Goal: Task Accomplishment & Management: Manage account settings

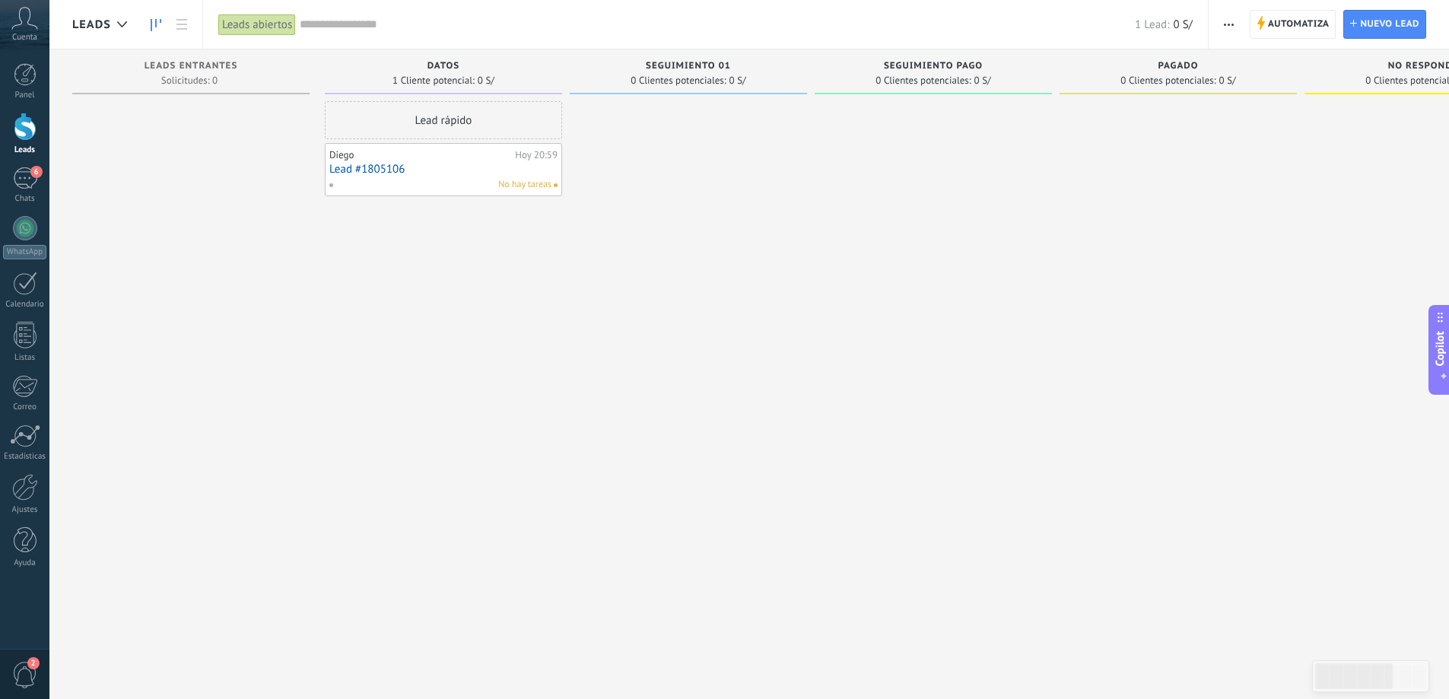
click at [333, 26] on input "text" at bounding box center [717, 25] width 835 height 16
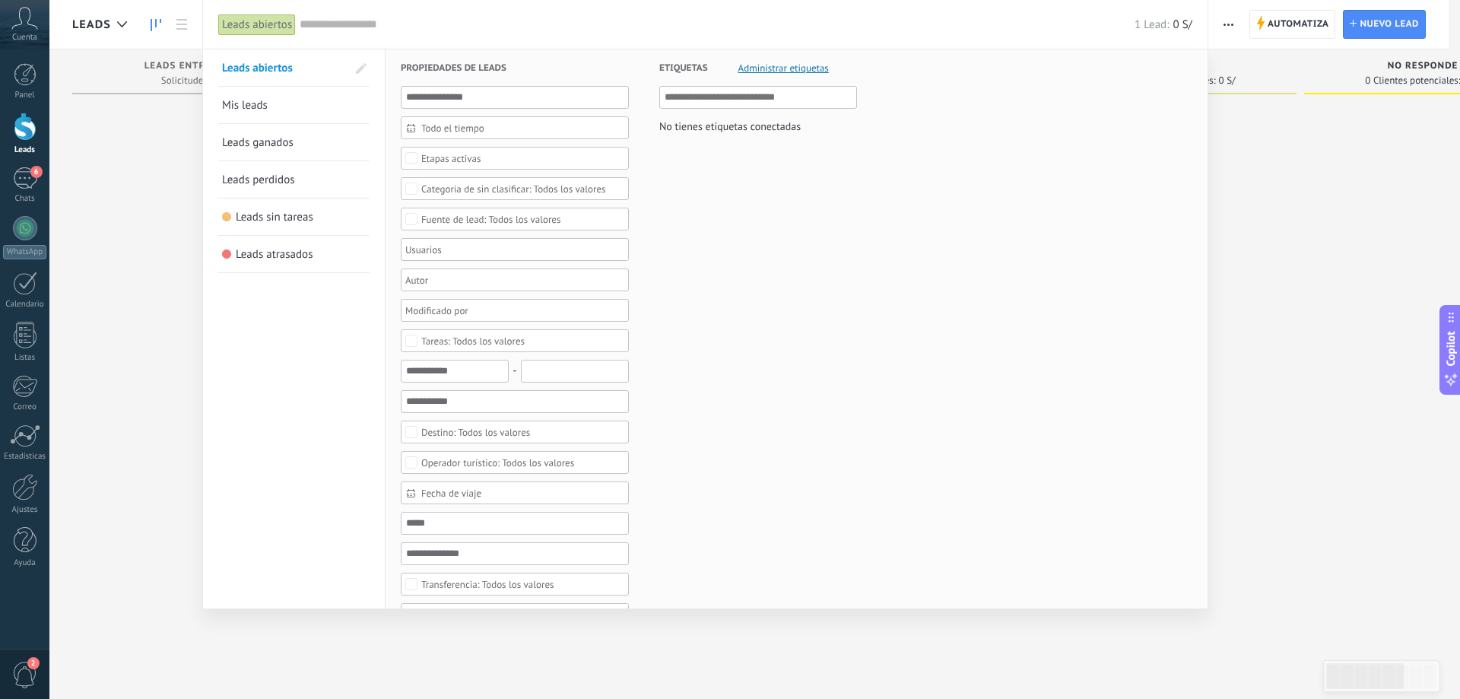
click at [493, 128] on span "Todo el tiempo" at bounding box center [520, 127] width 199 height 11
click at [458, 215] on li "Hoy" at bounding box center [515, 223] width 227 height 23
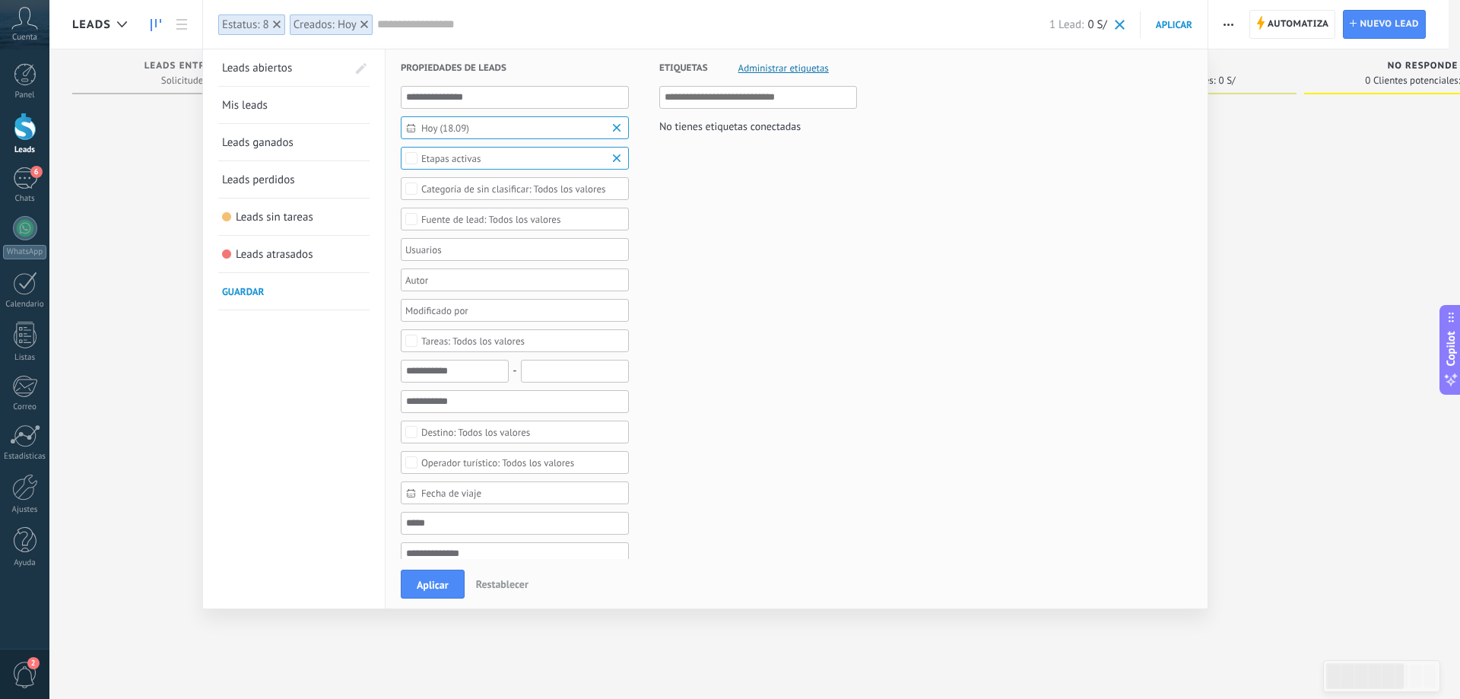
click at [431, 590] on span "Aplicar" at bounding box center [433, 585] width 32 height 11
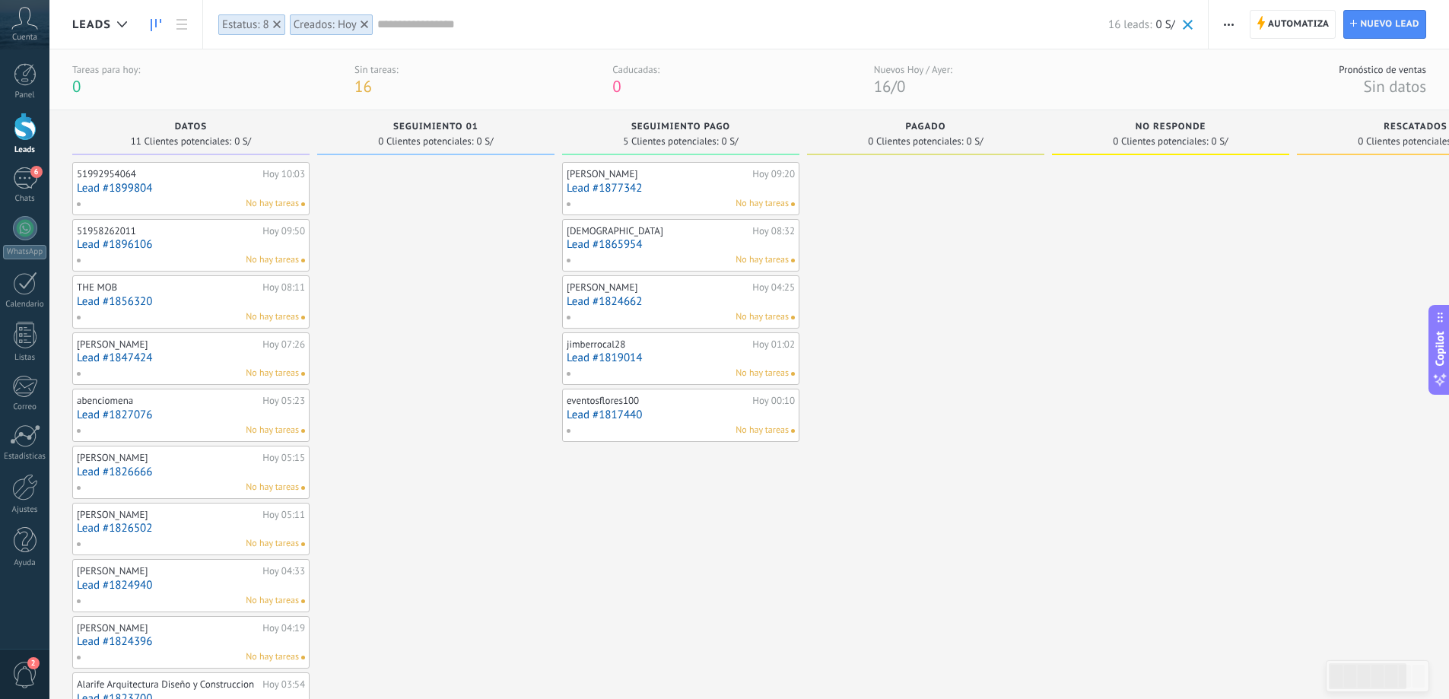
drag, startPoint x: 475, startPoint y: 482, endPoint x: 695, endPoint y: 507, distance: 221.2
click at [695, 507] on div "Leads Entrantes Solicitudes: 0 0 0 0 0 0 0 0 0 Datos 11 Clientes potenciales: 0…" at bounding box center [937, 446] width 1730 height 672
click at [26, 136] on div at bounding box center [25, 127] width 23 height 28
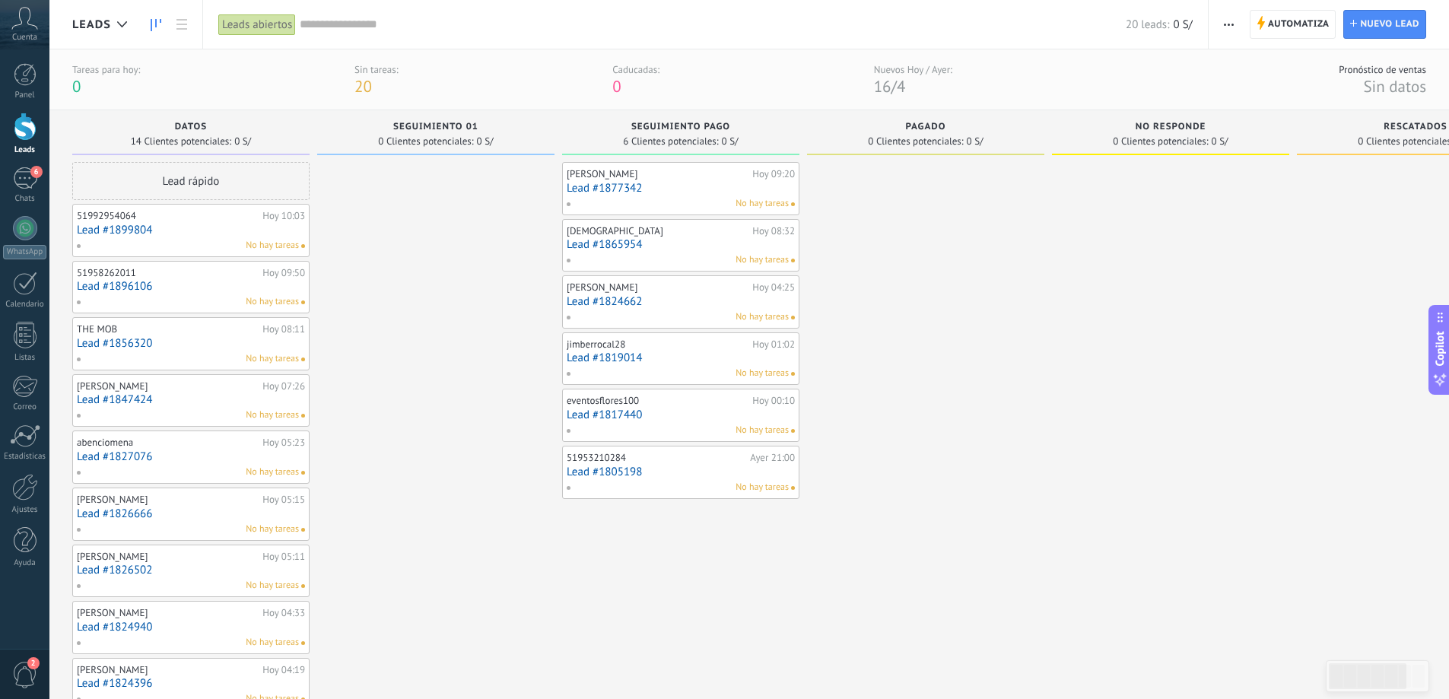
click at [1228, 27] on span "button" at bounding box center [1229, 24] width 10 height 29
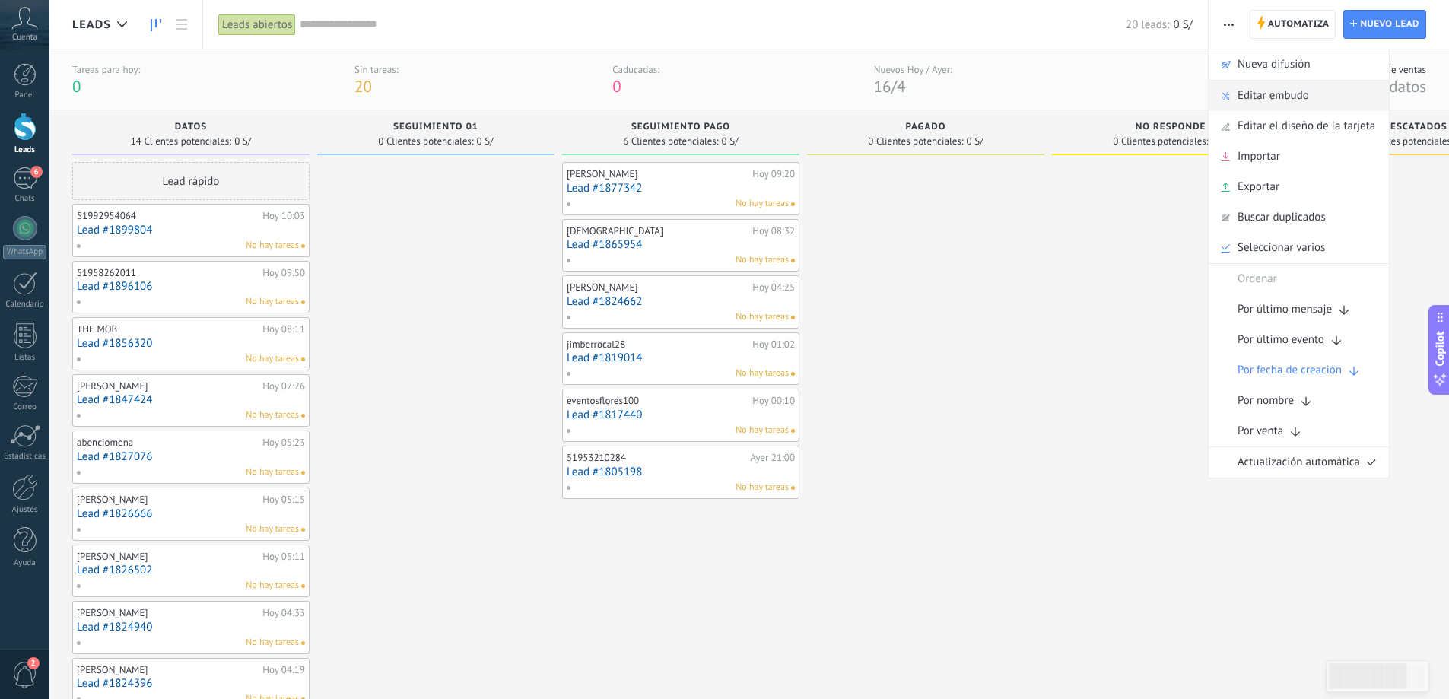
click at [1281, 91] on span "Editar embudo" at bounding box center [1274, 96] width 72 height 30
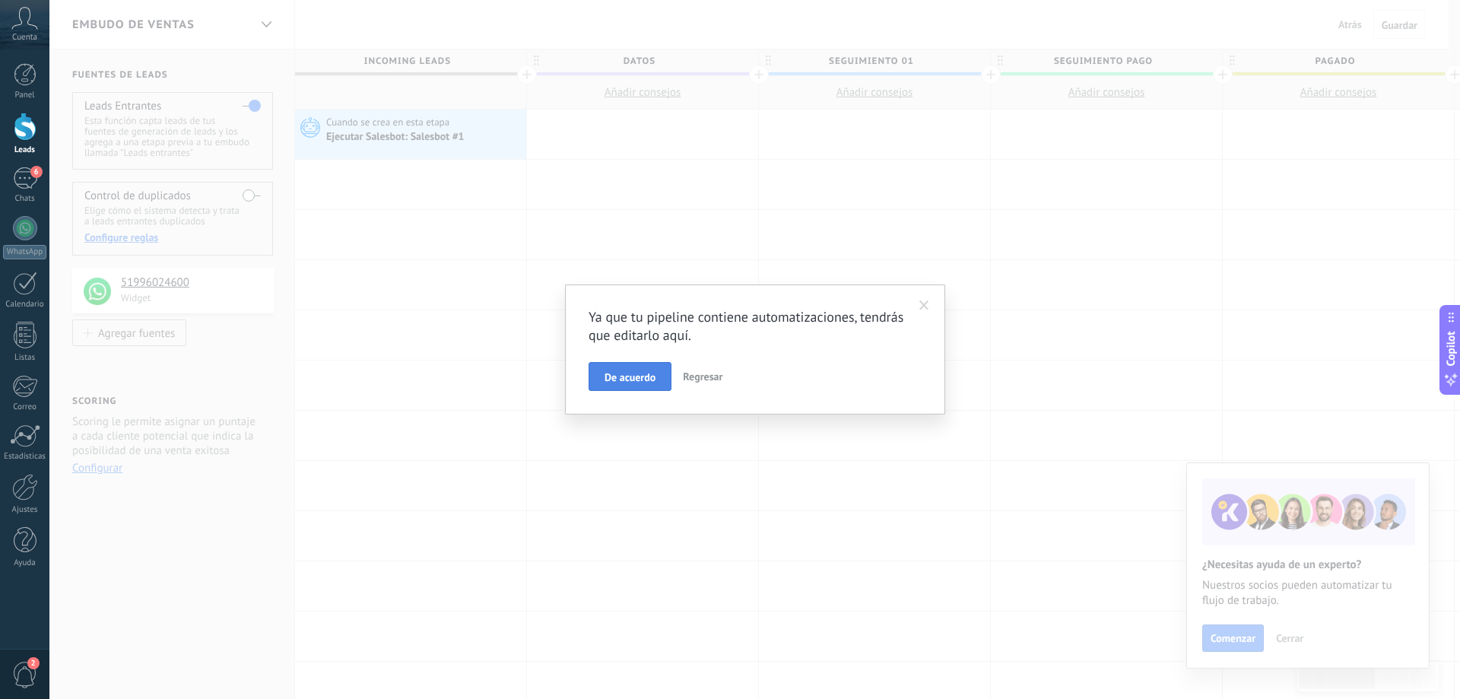
click at [644, 383] on span "De acuerdo" at bounding box center [630, 377] width 51 height 11
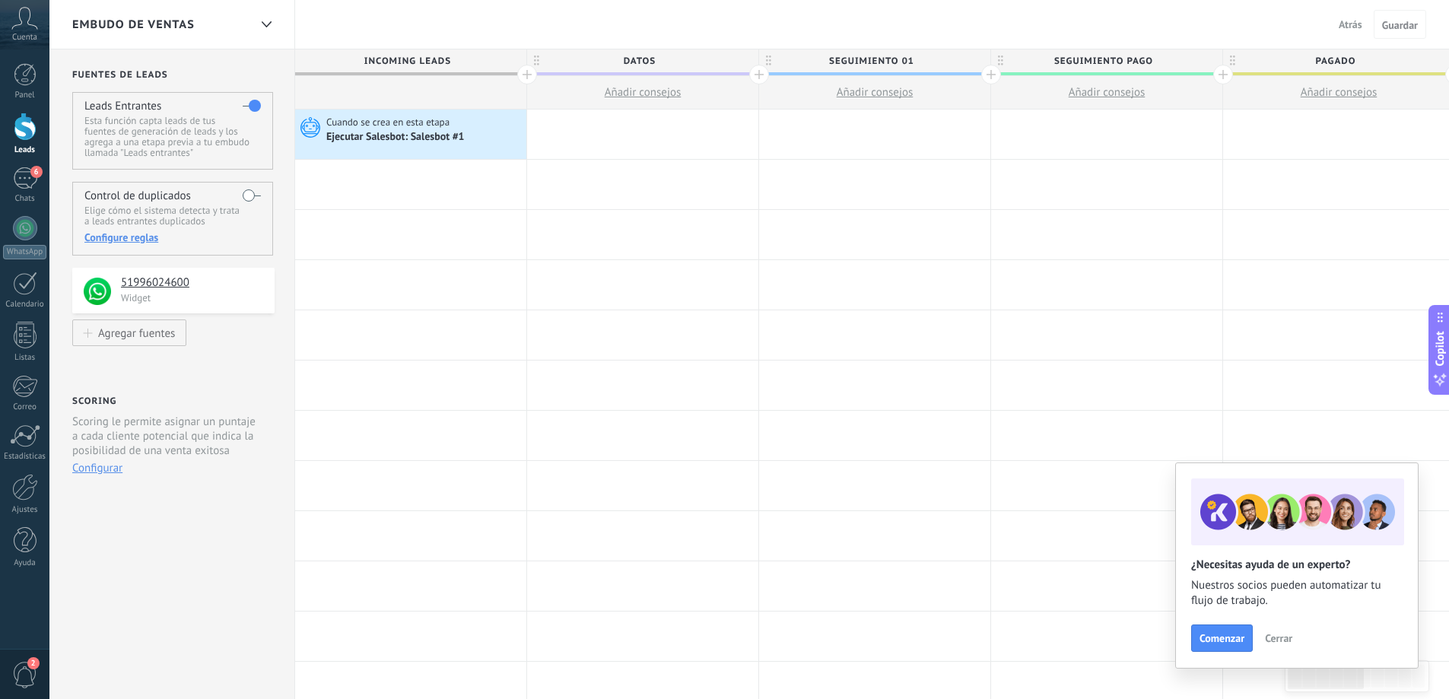
click at [32, 128] on div at bounding box center [25, 127] width 23 height 28
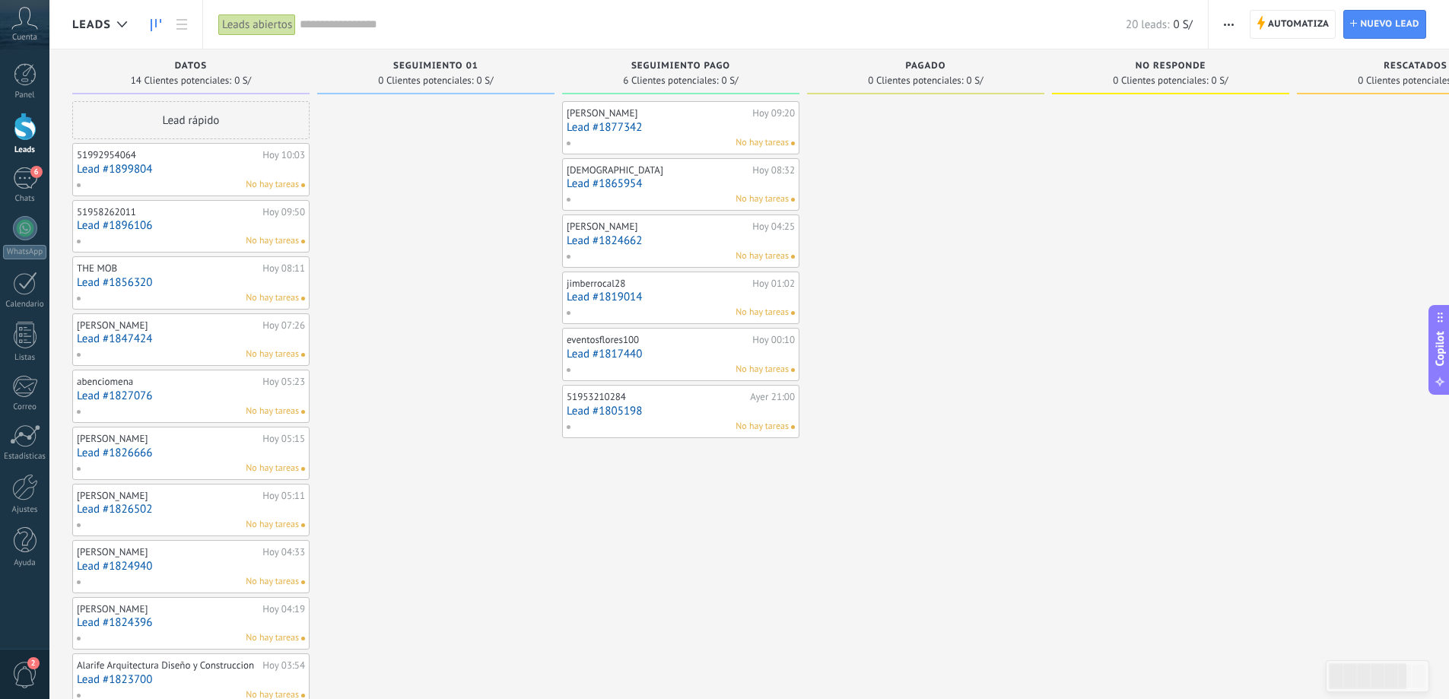
click at [1225, 26] on span "button" at bounding box center [1229, 24] width 10 height 29
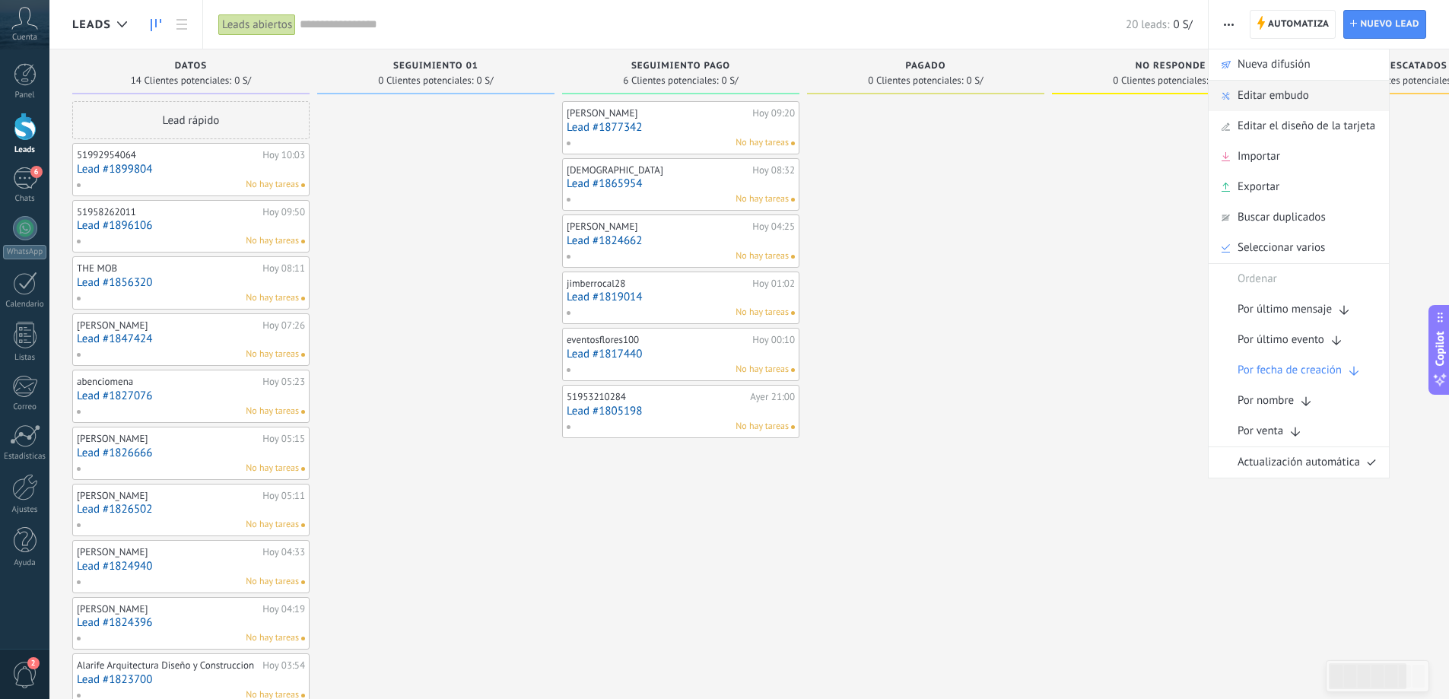
click at [1287, 88] on span "Editar embudo" at bounding box center [1274, 96] width 72 height 30
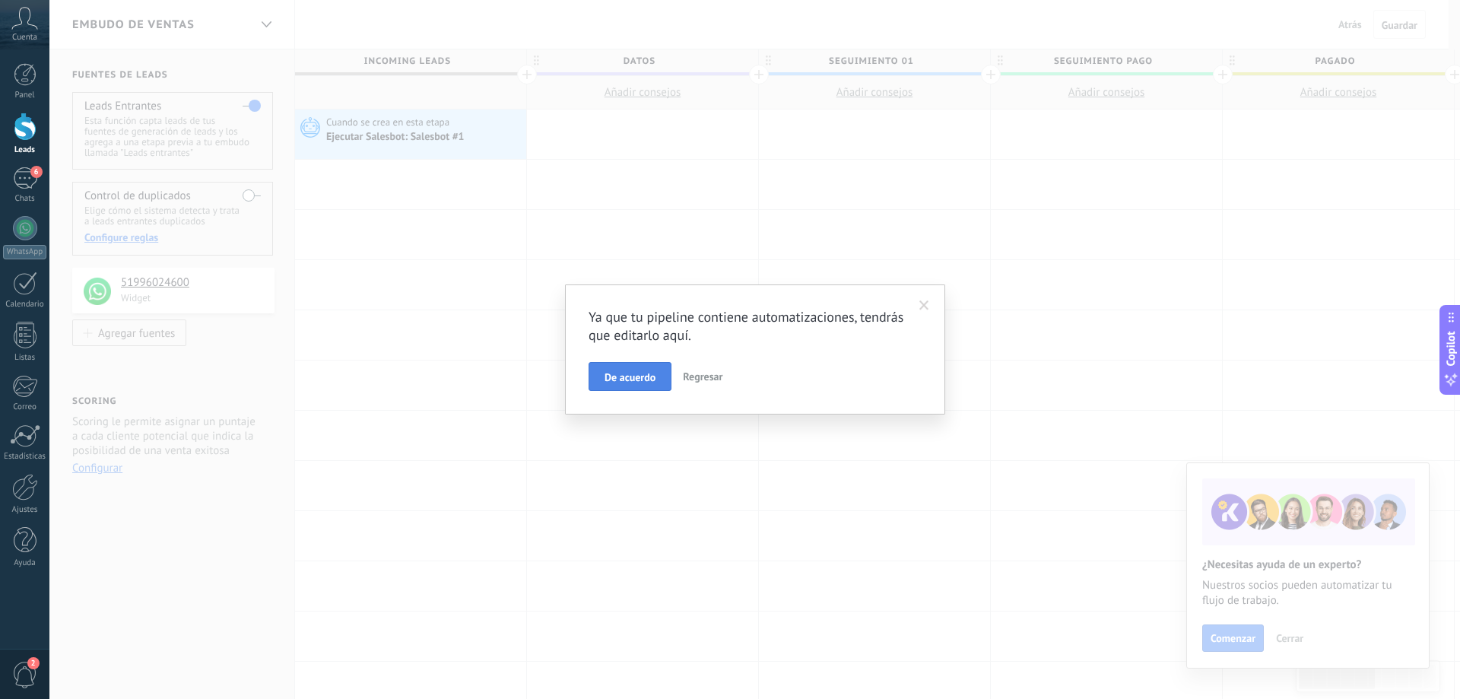
click at [623, 375] on span "De acuerdo" at bounding box center [630, 377] width 51 height 11
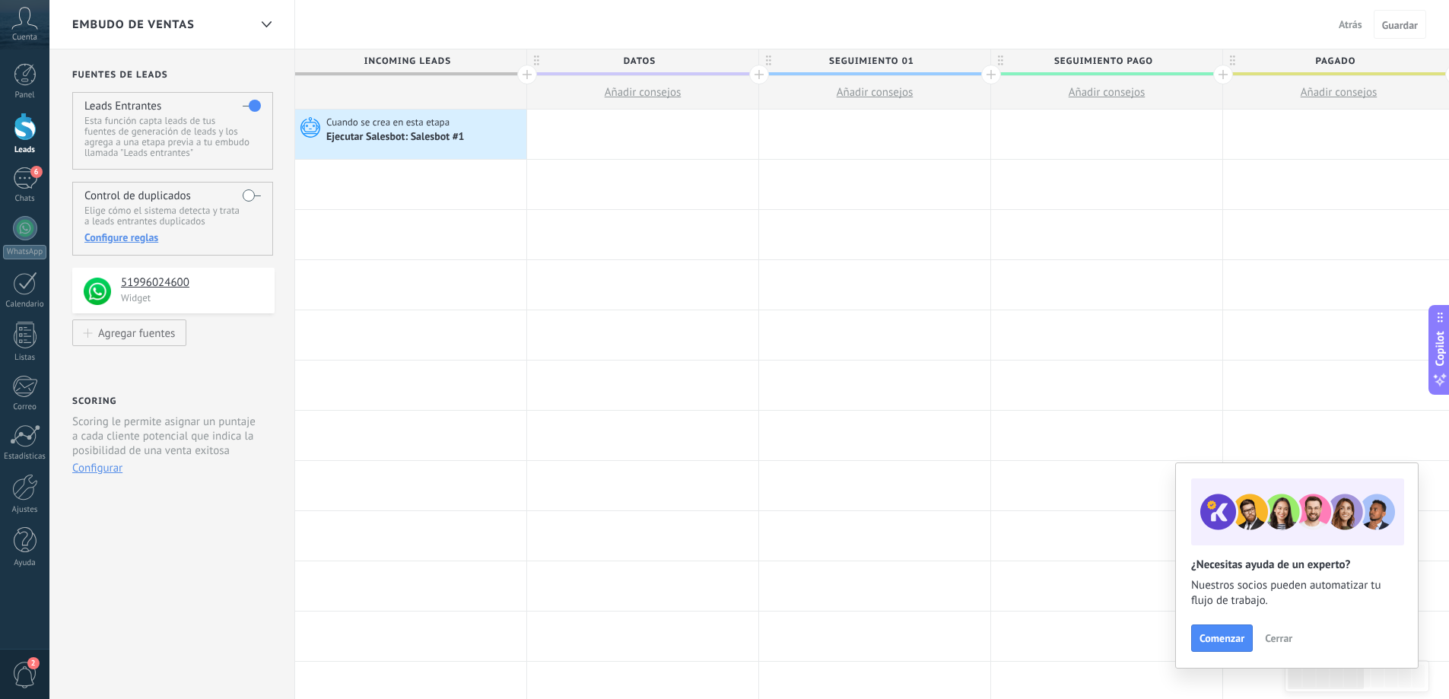
click at [34, 143] on link "Leads" at bounding box center [24, 134] width 49 height 43
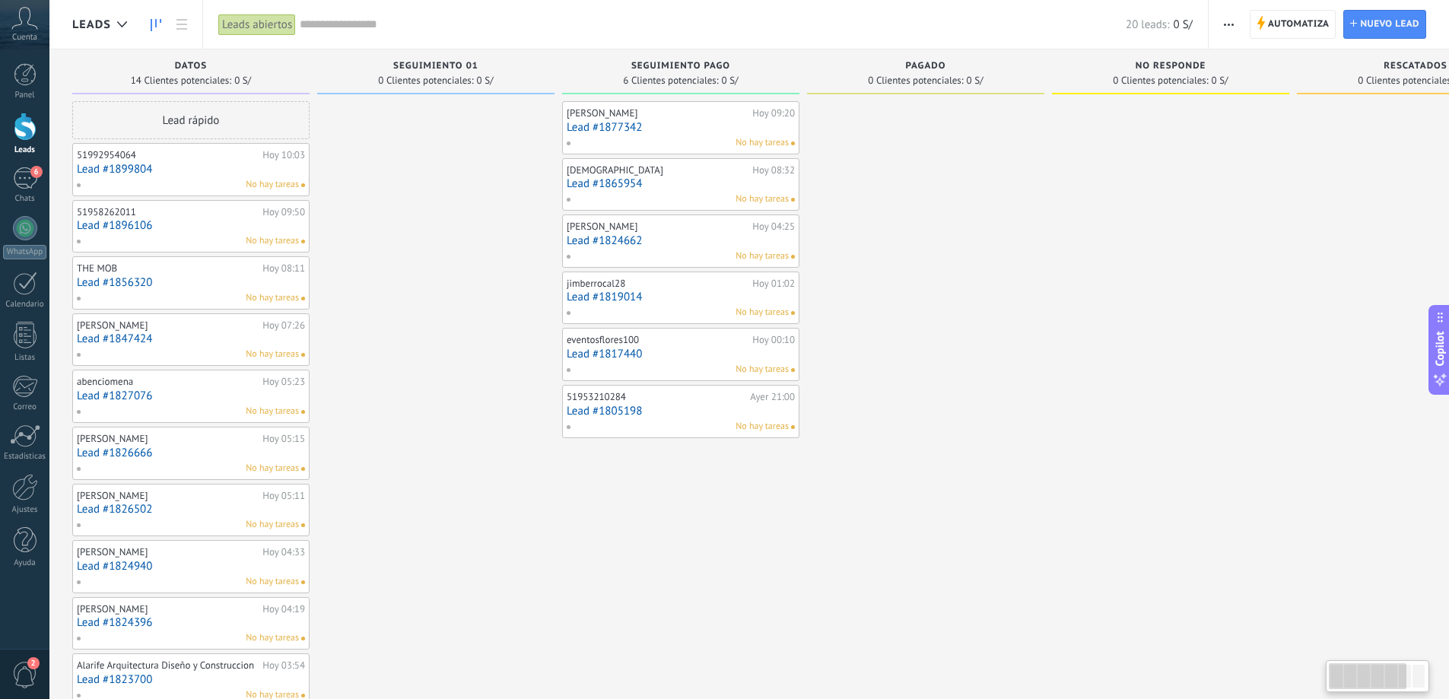
drag, startPoint x: 503, startPoint y: 551, endPoint x: 753, endPoint y: 604, distance: 255.9
click at [753, 604] on div "Leads Entrantes Solicitudes: 0 0 0 0 0 0 0 0 0 Datos 14 Clientes potenciales: 0…" at bounding box center [937, 491] width 1730 height 884
drag, startPoint x: 618, startPoint y: 567, endPoint x: 811, endPoint y: 604, distance: 196.8
click at [811, 604] on div "Leads Entrantes Solicitudes: 0 0 0 0 0 0 0 0 0 Datos 14 Clientes potenciales: 0…" at bounding box center [937, 491] width 1730 height 884
click at [307, 15] on div "20 leads: 0 S/" at bounding box center [746, 24] width 893 height 49
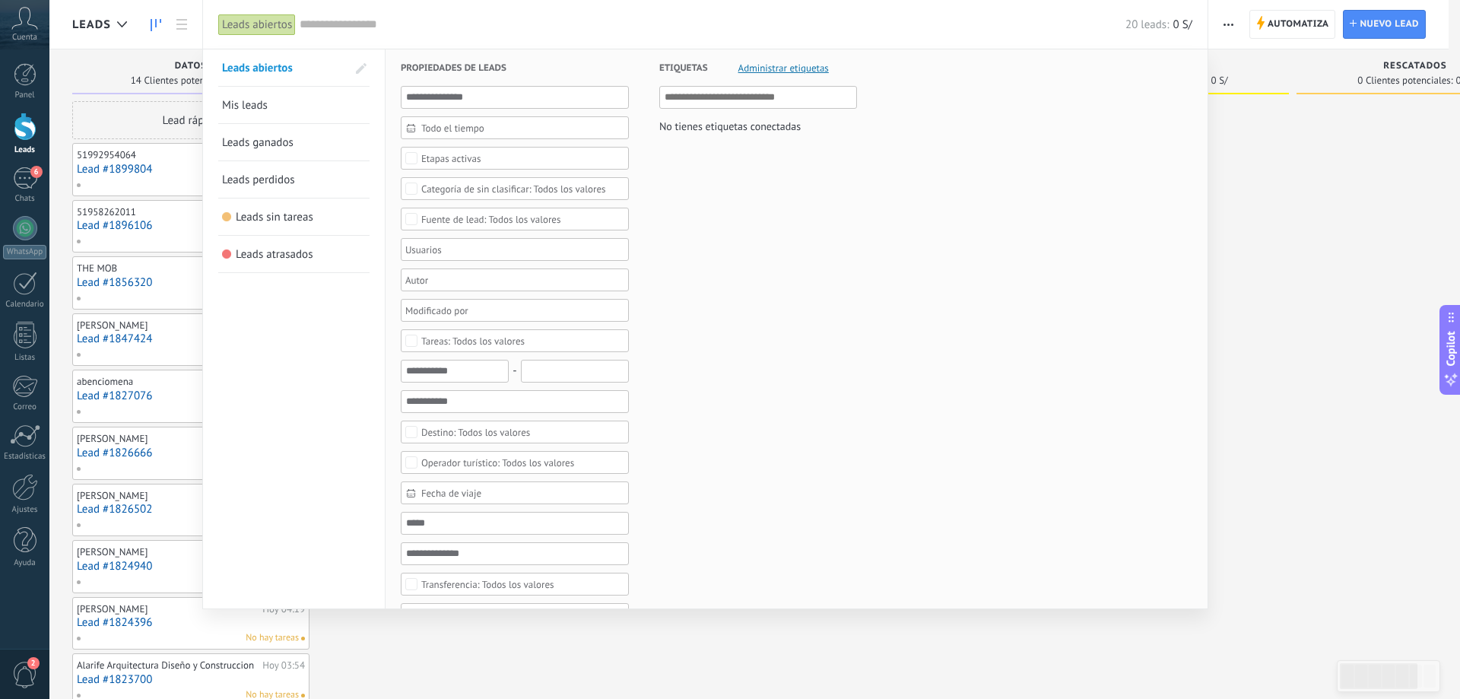
click at [477, 130] on span "Todo el tiempo" at bounding box center [520, 127] width 199 height 11
click at [449, 129] on span "Todo el tiempo" at bounding box center [520, 127] width 199 height 11
click at [456, 126] on span "Todo el tiempo" at bounding box center [520, 127] width 199 height 11
click at [106, 49] on div at bounding box center [730, 349] width 1460 height 699
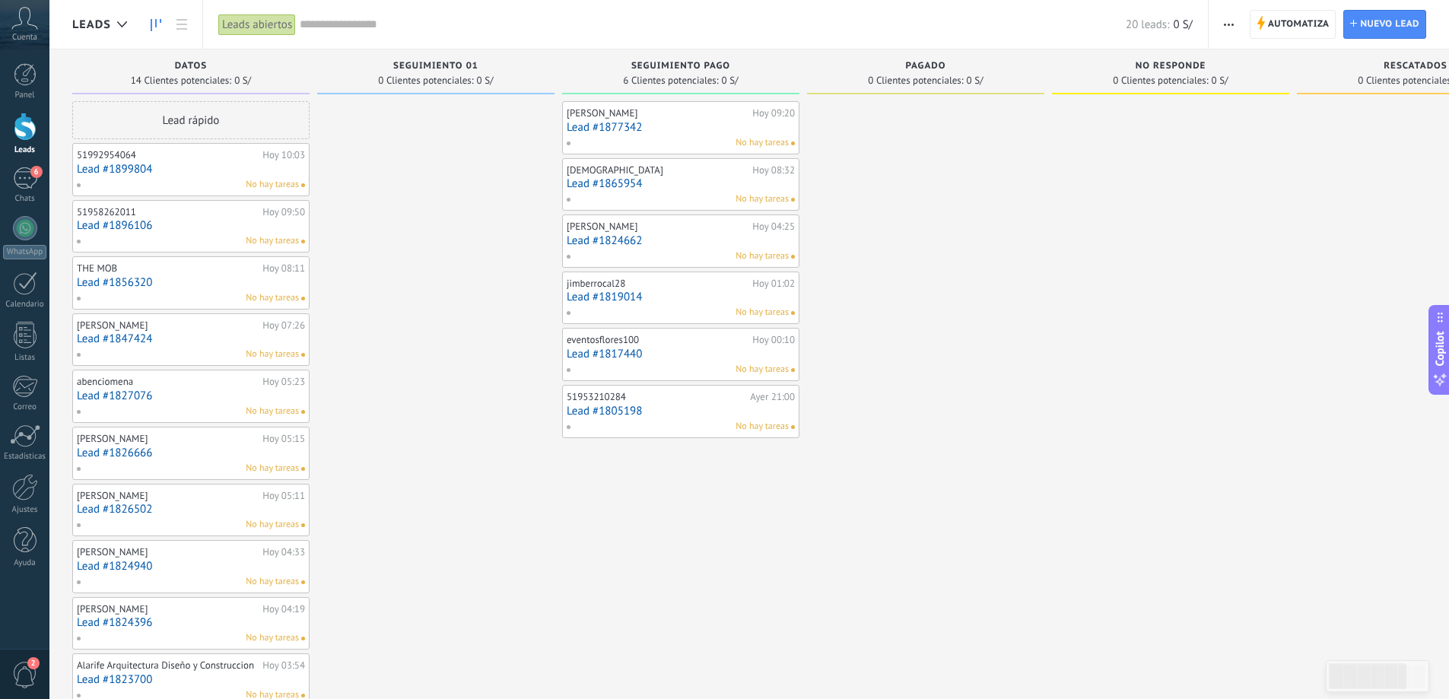
click at [354, 34] on div "20 leads: 0 S/" at bounding box center [746, 24] width 893 height 49
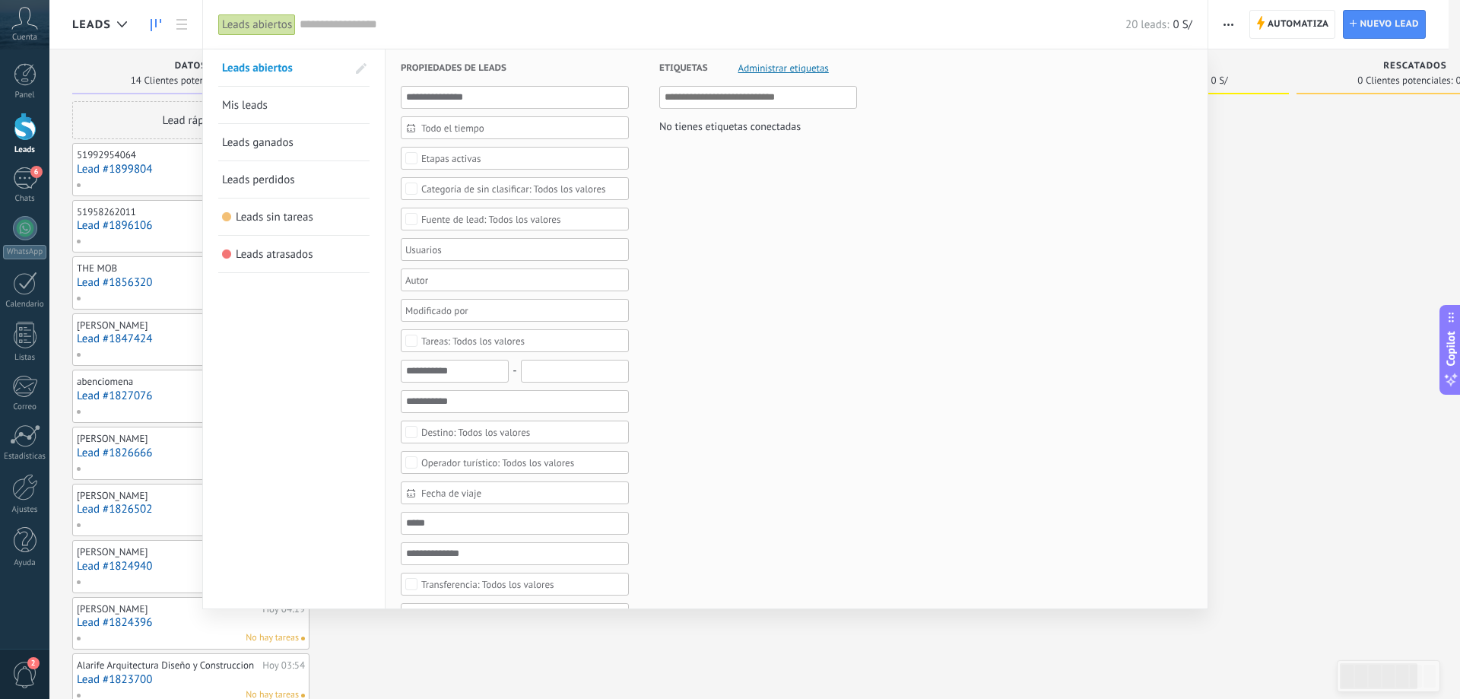
click at [435, 131] on span "Todo el tiempo" at bounding box center [520, 127] width 199 height 11
click at [430, 226] on li "Hoy" at bounding box center [515, 223] width 227 height 23
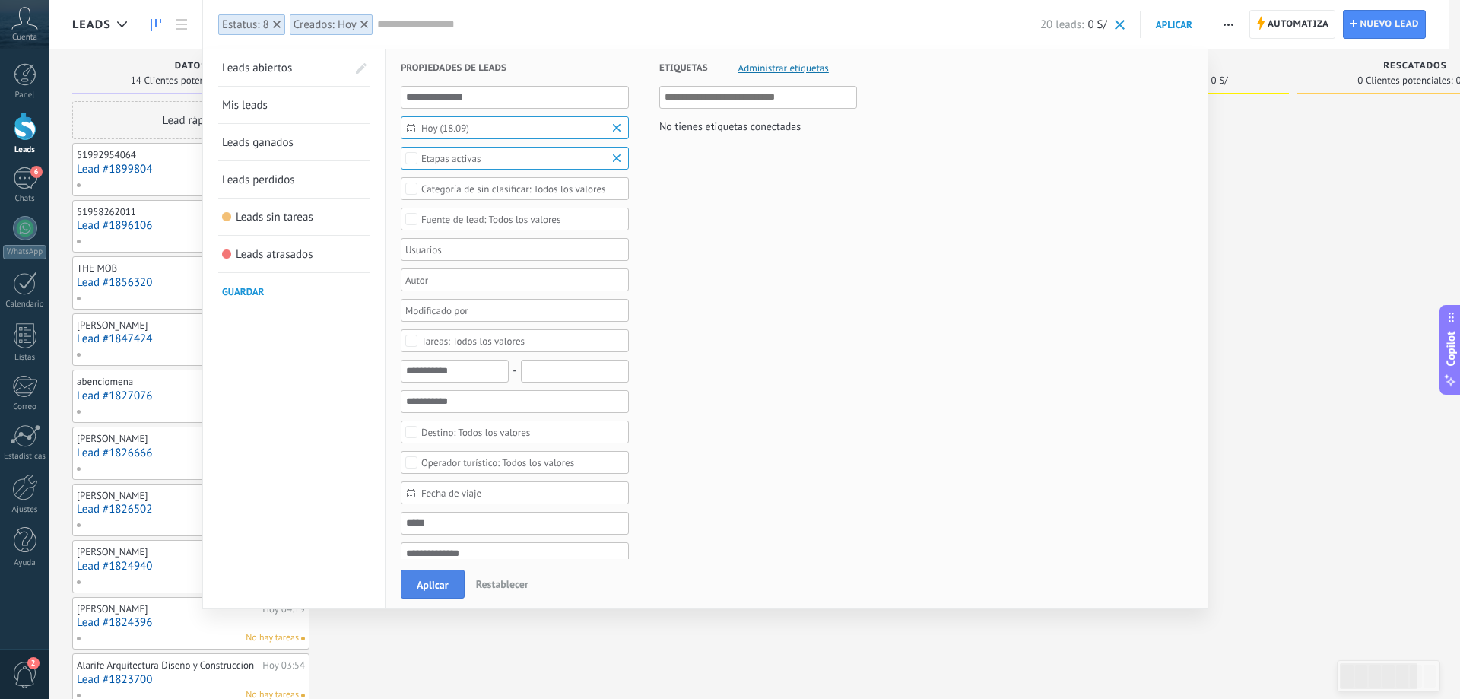
click at [418, 589] on span "Aplicar" at bounding box center [433, 585] width 32 height 11
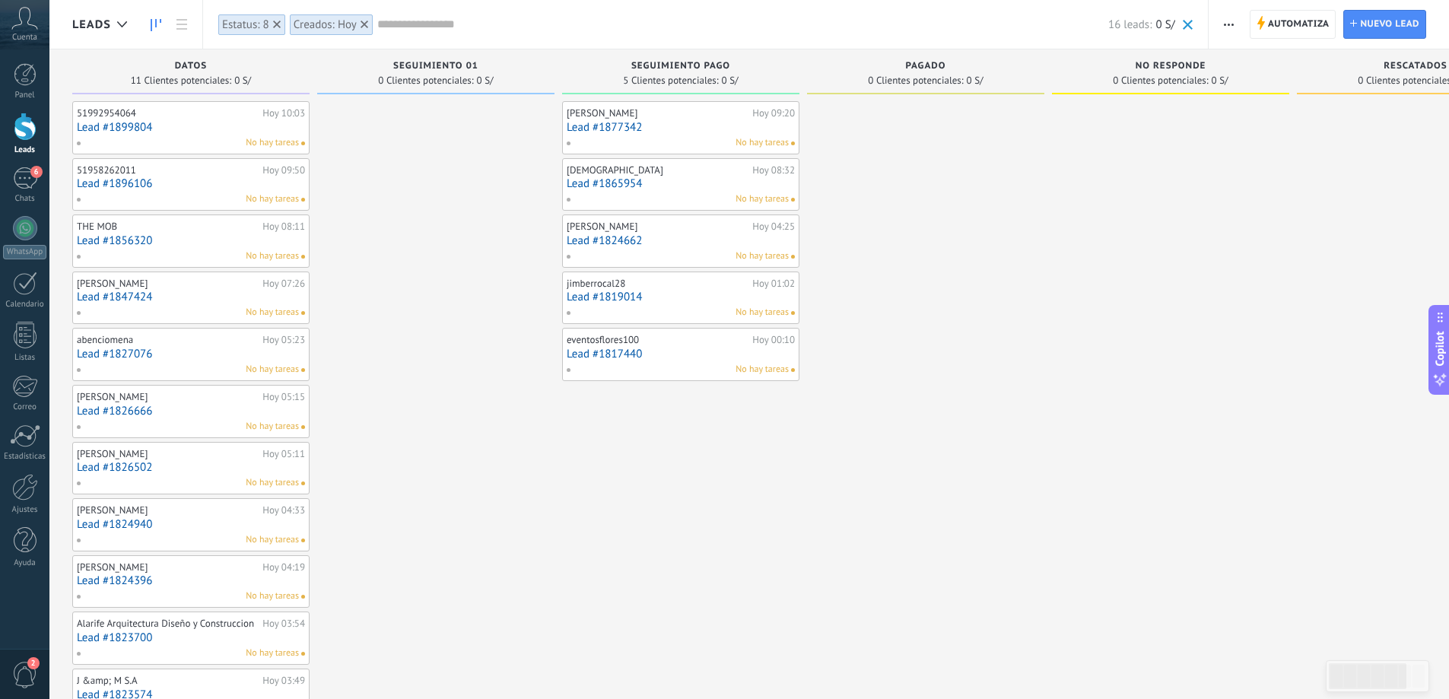
drag, startPoint x: 513, startPoint y: 552, endPoint x: 757, endPoint y: 589, distance: 246.9
click at [757, 589] on div "Leads Entrantes Solicitudes: 0 0 0 0 0 0 0 0 0 Datos 11 Clientes potenciales: 0…" at bounding box center [937, 385] width 1730 height 672
click at [274, 27] on use at bounding box center [277, 25] width 8 height 8
drag, startPoint x: 708, startPoint y: 536, endPoint x: 986, endPoint y: 552, distance: 278.1
click at [986, 552] on div "Leads Entrantes Solicitudes: 0 0 0 0 0 0 0 0 0 Datos 14 Clientes potenciales: 0…" at bounding box center [937, 470] width 1730 height 842
